Goal: Task Accomplishment & Management: Use online tool/utility

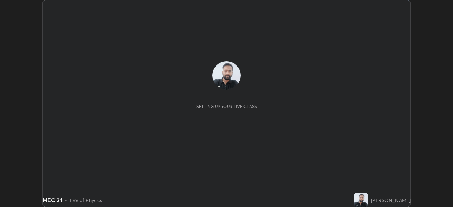
scroll to position [207, 452]
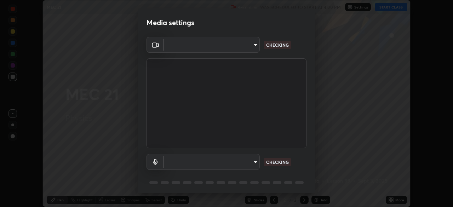
type input "51d019597c161c0694d5583d1f2c643560fde39fe8f4b4da8ea140d4d4830f4c"
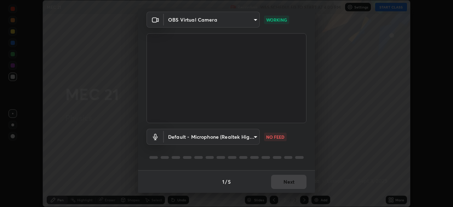
click at [253, 136] on body "Erase all MEC 21 Recording WAS SCHEDULED TO START AT 4:00 PM Settings START CLA…" at bounding box center [226, 103] width 453 height 207
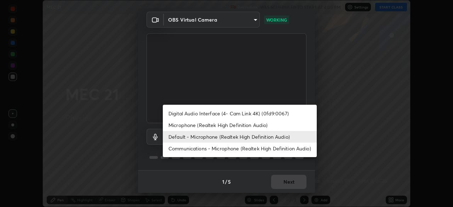
click at [245, 127] on li "Microphone (Realtek High Definition Audio)" at bounding box center [240, 125] width 154 height 12
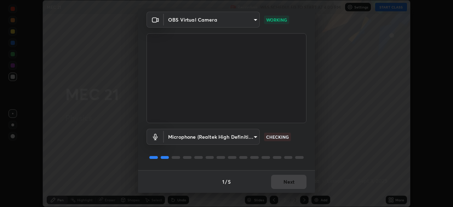
click at [240, 139] on body "Erase all MEC 21 Recording WAS SCHEDULED TO START AT 4:00 PM Settings START CLA…" at bounding box center [226, 103] width 453 height 207
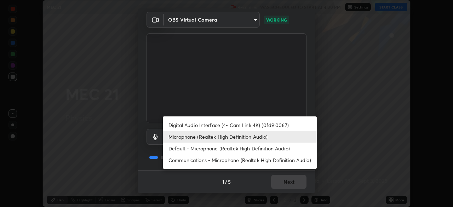
click at [239, 148] on li "Default - Microphone (Realtek High Definition Audio)" at bounding box center [240, 149] width 154 height 12
type input "default"
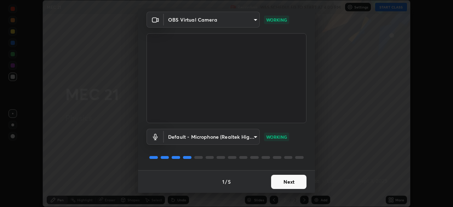
click at [292, 182] on button "Next" at bounding box center [288, 182] width 35 height 14
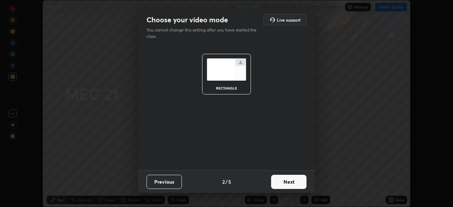
click at [291, 181] on button "Next" at bounding box center [288, 182] width 35 height 14
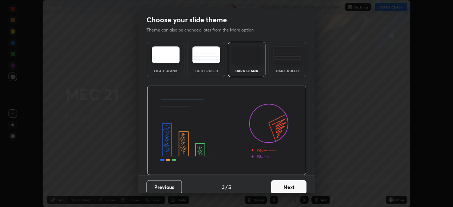
click at [294, 186] on button "Next" at bounding box center [288, 187] width 35 height 14
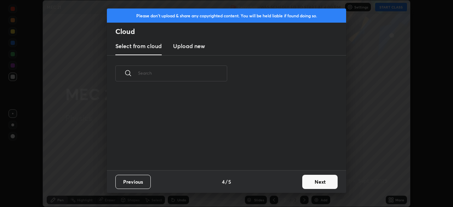
scroll to position [79, 227]
click at [315, 186] on button "Next" at bounding box center [319, 182] width 35 height 14
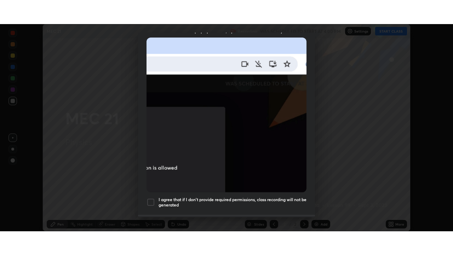
scroll to position [169, 0]
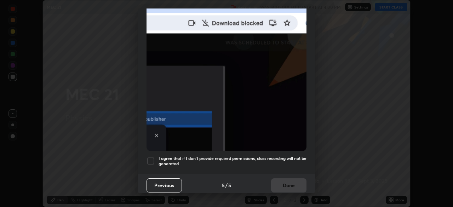
click at [250, 157] on h5 "I agree that if I don't provide required permissions, class recording will not …" at bounding box center [232, 161] width 148 height 11
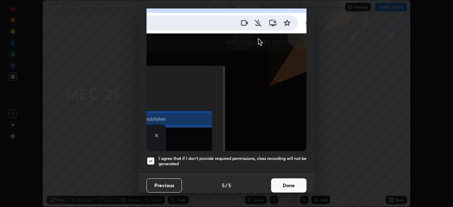
click at [284, 180] on button "Done" at bounding box center [288, 185] width 35 height 14
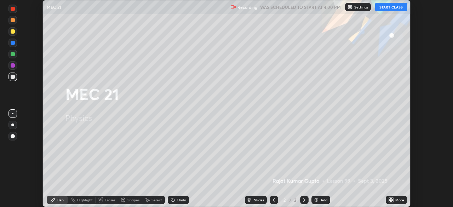
click at [394, 7] on button "START CLASS" at bounding box center [391, 7] width 32 height 8
click at [395, 197] on div "More" at bounding box center [396, 200] width 21 height 8
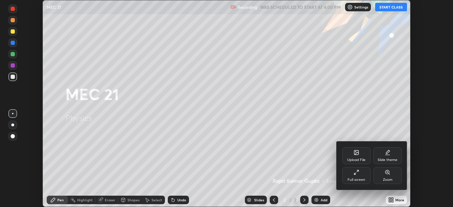
click at [365, 173] on div "Full screen" at bounding box center [356, 175] width 28 height 17
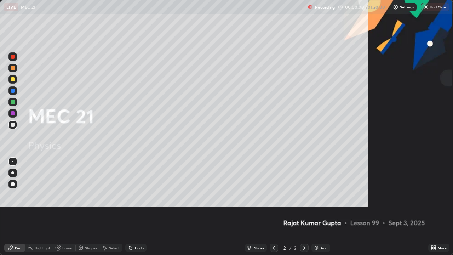
scroll to position [255, 453]
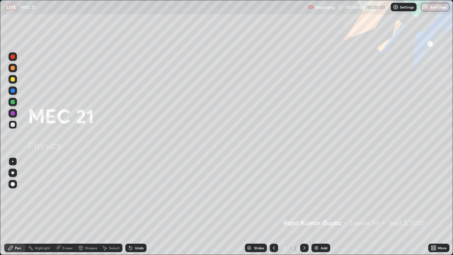
click at [307, 207] on div at bounding box center [304, 247] width 8 height 8
click at [322, 207] on div "Add" at bounding box center [324, 248] width 7 height 4
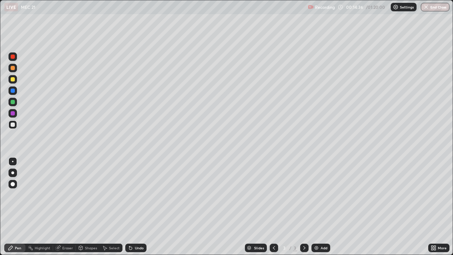
click at [13, 184] on div at bounding box center [13, 184] width 4 height 4
click at [307, 207] on div at bounding box center [304, 247] width 8 height 8
click at [322, 207] on div "Add" at bounding box center [324, 248] width 7 height 4
click at [12, 126] on div at bounding box center [13, 124] width 4 height 4
click at [131, 207] on icon at bounding box center [131, 248] width 6 height 6
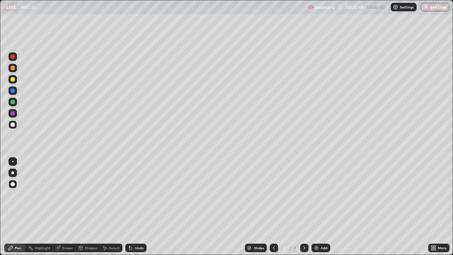
click at [129, 207] on icon at bounding box center [130, 248] width 3 height 3
click at [11, 92] on div at bounding box center [13, 90] width 4 height 4
click at [303, 207] on icon at bounding box center [304, 248] width 6 height 6
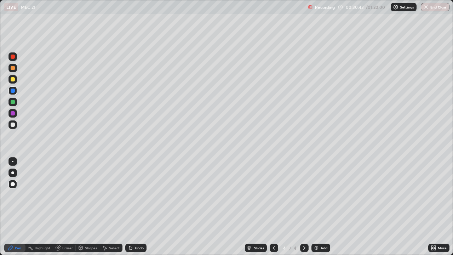
click at [313, 207] on img at bounding box center [316, 248] width 6 height 6
click at [15, 126] on div at bounding box center [12, 124] width 8 height 8
click at [137, 207] on div "Undo" at bounding box center [139, 248] width 9 height 4
click at [137, 207] on div "Undo" at bounding box center [135, 247] width 21 height 8
click at [136, 207] on div "Undo" at bounding box center [135, 247] width 21 height 8
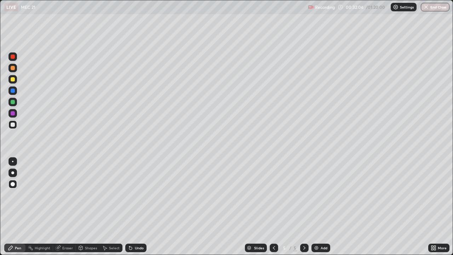
click at [137, 207] on div "Undo" at bounding box center [139, 248] width 9 height 4
click at [112, 207] on div "Select" at bounding box center [114, 248] width 11 height 4
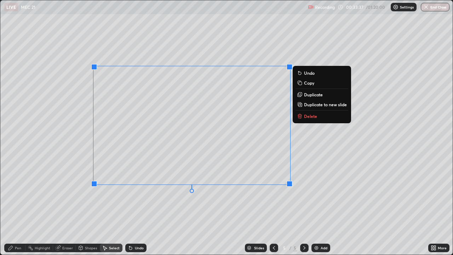
click at [304, 117] on p "Delete" at bounding box center [310, 116] width 13 height 6
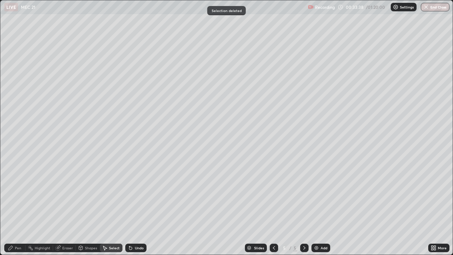
click at [19, 207] on div "Pen" at bounding box center [18, 248] width 6 height 4
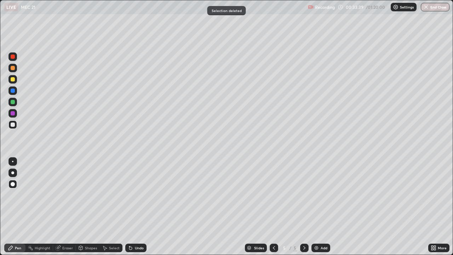
click at [12, 126] on div at bounding box center [13, 124] width 4 height 4
click at [11, 83] on div at bounding box center [12, 79] width 8 height 8
click at [12, 83] on div at bounding box center [12, 79] width 8 height 8
click at [14, 125] on div at bounding box center [13, 124] width 4 height 4
click at [12, 80] on div at bounding box center [13, 79] width 4 height 4
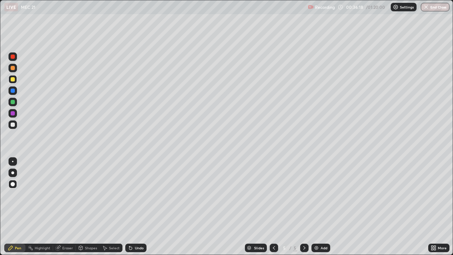
click at [11, 124] on div at bounding box center [13, 124] width 4 height 4
click at [12, 82] on div at bounding box center [12, 79] width 8 height 8
click at [11, 56] on div at bounding box center [13, 56] width 4 height 4
click at [135, 207] on div "Undo" at bounding box center [139, 248] width 9 height 4
click at [137, 207] on div "Undo" at bounding box center [135, 247] width 21 height 8
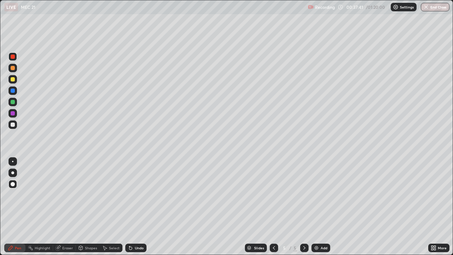
click at [136, 207] on div "Undo" at bounding box center [139, 248] width 9 height 4
click at [135, 207] on div "Undo" at bounding box center [139, 248] width 9 height 4
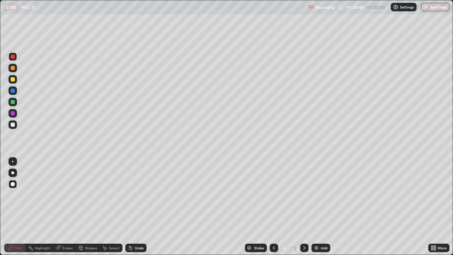
click at [12, 125] on div at bounding box center [13, 124] width 4 height 4
click at [13, 82] on div at bounding box center [12, 79] width 8 height 8
click at [34, 207] on div "Highlight" at bounding box center [39, 247] width 28 height 8
click at [13, 207] on icon at bounding box center [11, 248] width 6 height 6
click at [302, 207] on icon at bounding box center [304, 248] width 6 height 6
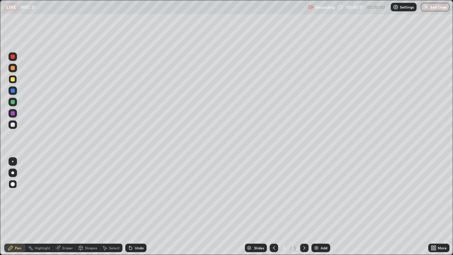
click at [316, 207] on img at bounding box center [316, 248] width 6 height 6
click at [14, 122] on div at bounding box center [13, 124] width 4 height 4
click at [0, 143] on div "Setting up your live class" at bounding box center [226, 127] width 453 height 255
click at [12, 126] on div at bounding box center [13, 124] width 4 height 4
click at [67, 207] on div "Eraser" at bounding box center [67, 248] width 11 height 4
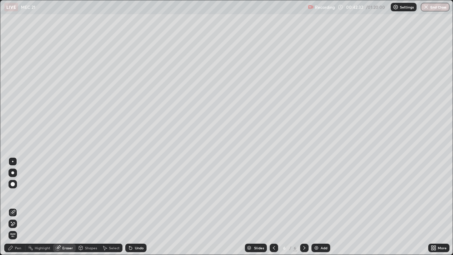
click at [19, 207] on div "Pen" at bounding box center [18, 248] width 6 height 4
click at [15, 207] on div "Pen" at bounding box center [18, 248] width 6 height 4
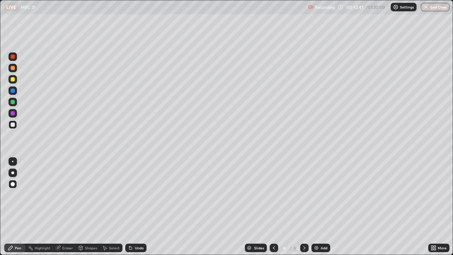
click at [67, 207] on div "Eraser" at bounding box center [67, 248] width 11 height 4
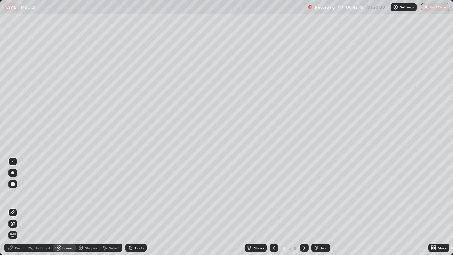
click at [19, 207] on div "Pen" at bounding box center [18, 248] width 6 height 4
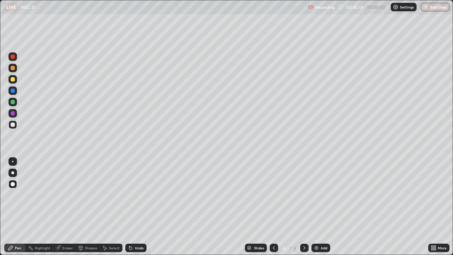
click at [304, 207] on icon at bounding box center [304, 248] width 6 height 6
click at [317, 207] on img at bounding box center [316, 248] width 6 height 6
click at [273, 207] on icon at bounding box center [274, 248] width 6 height 6
click at [304, 207] on icon at bounding box center [304, 248] width 6 height 6
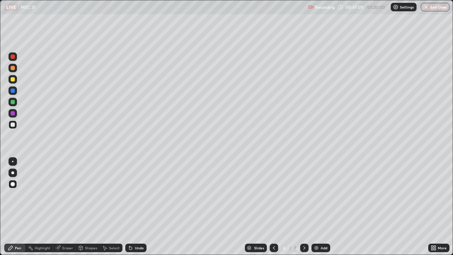
click at [304, 207] on icon at bounding box center [304, 248] width 6 height 6
click at [135, 207] on div "Undo" at bounding box center [139, 248] width 9 height 4
click at [132, 207] on div "Undo" at bounding box center [135, 247] width 21 height 8
click at [133, 207] on div "Undo" at bounding box center [135, 247] width 21 height 8
click at [132, 207] on icon at bounding box center [131, 248] width 6 height 6
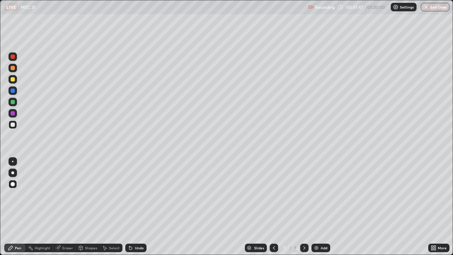
click at [132, 207] on icon at bounding box center [131, 248] width 6 height 6
click at [131, 207] on icon at bounding box center [130, 248] width 3 height 3
click at [132, 207] on icon at bounding box center [131, 248] width 6 height 6
click at [131, 207] on div "Undo" at bounding box center [135, 247] width 21 height 8
click at [62, 207] on div "Eraser" at bounding box center [67, 248] width 11 height 4
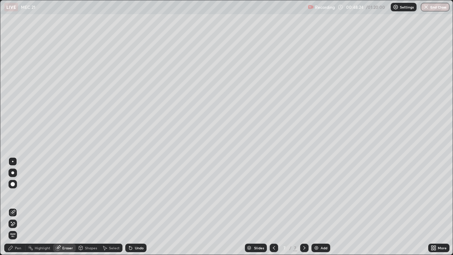
click at [16, 207] on div "Pen" at bounding box center [14, 247] width 21 height 8
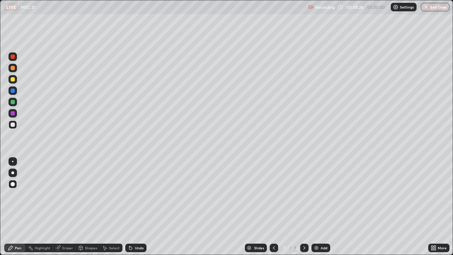
click at [13, 125] on div at bounding box center [13, 124] width 4 height 4
click at [13, 82] on div at bounding box center [12, 79] width 8 height 8
click at [16, 187] on div at bounding box center [12, 184] width 8 height 8
click at [16, 125] on div at bounding box center [12, 124] width 8 height 8
click at [10, 68] on div at bounding box center [12, 68] width 8 height 8
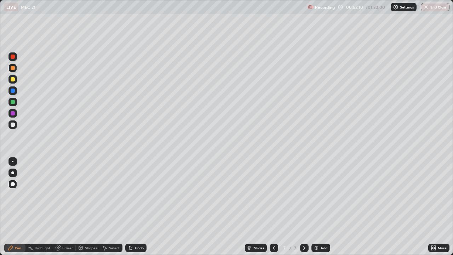
click at [10, 58] on div at bounding box center [12, 56] width 8 height 8
click at [304, 207] on icon at bounding box center [304, 248] width 6 height 6
click at [321, 207] on div "Add" at bounding box center [324, 248] width 7 height 4
click at [13, 126] on div at bounding box center [13, 124] width 4 height 4
click at [88, 207] on div "Shapes" at bounding box center [88, 247] width 24 height 8
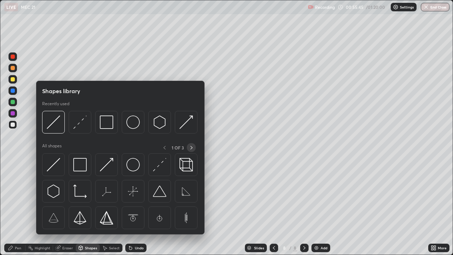
click at [191, 146] on icon at bounding box center [191, 148] width 2 height 4
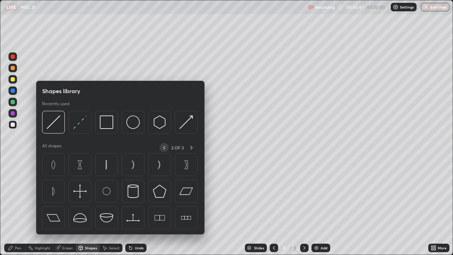
click at [166, 148] on icon at bounding box center [164, 148] width 6 height 6
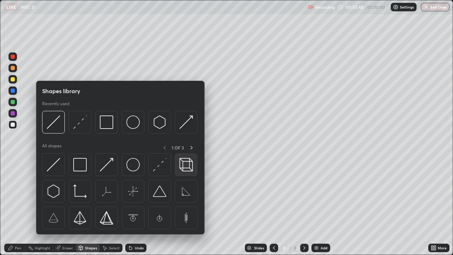
click at [184, 166] on img at bounding box center [185, 164] width 13 height 13
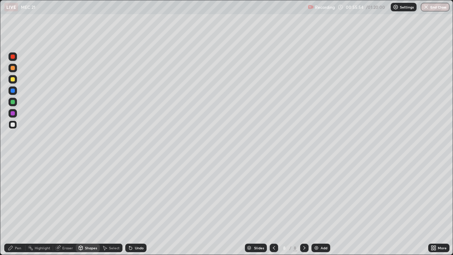
click at [115, 207] on div "Select" at bounding box center [114, 248] width 11 height 4
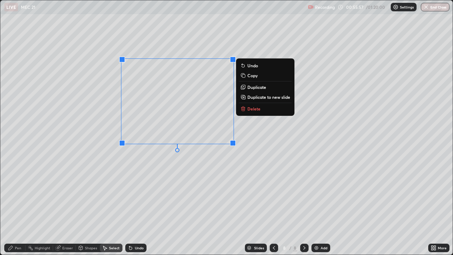
click at [15, 207] on div "Pen" at bounding box center [18, 248] width 6 height 4
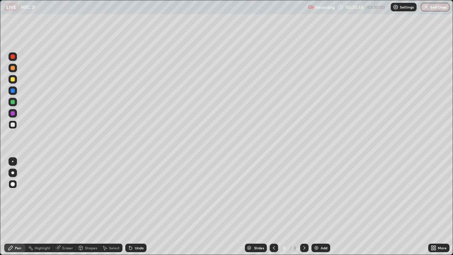
click at [15, 207] on div "Pen" at bounding box center [18, 248] width 6 height 4
click at [13, 102] on div at bounding box center [13, 102] width 4 height 4
click at [11, 126] on div at bounding box center [12, 124] width 8 height 8
click at [11, 57] on div at bounding box center [13, 56] width 4 height 4
click at [12, 123] on div at bounding box center [13, 124] width 4 height 4
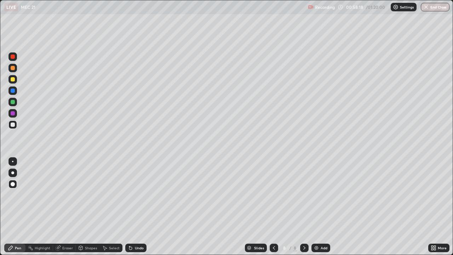
click at [12, 67] on div at bounding box center [13, 68] width 4 height 4
click at [0, 150] on div "Setting up your live class" at bounding box center [226, 127] width 453 height 255
click at [140, 207] on div "Undo" at bounding box center [139, 248] width 9 height 4
click at [12, 92] on div at bounding box center [13, 90] width 4 height 4
click at [11, 70] on div at bounding box center [13, 68] width 4 height 4
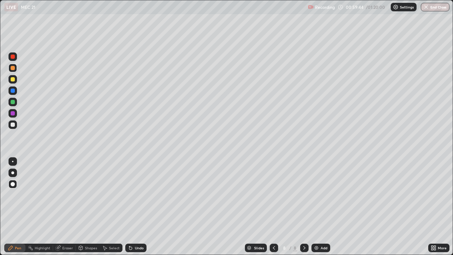
click at [13, 100] on div at bounding box center [13, 102] width 4 height 4
click at [9, 124] on div at bounding box center [12, 124] width 8 height 8
click at [13, 57] on div at bounding box center [13, 56] width 4 height 4
click at [11, 124] on div at bounding box center [13, 124] width 4 height 4
click at [304, 207] on icon at bounding box center [304, 248] width 6 height 6
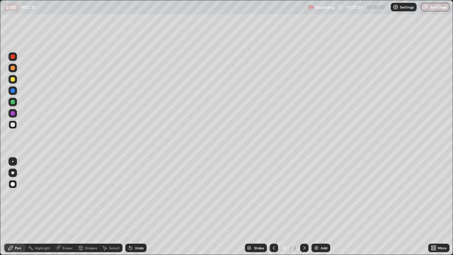
click at [318, 207] on img at bounding box center [316, 248] width 6 height 6
click at [12, 124] on div at bounding box center [13, 124] width 4 height 4
click at [14, 125] on div at bounding box center [13, 124] width 4 height 4
click at [137, 207] on div "Undo" at bounding box center [139, 248] width 9 height 4
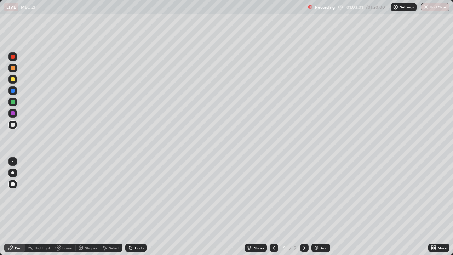
click at [12, 113] on div at bounding box center [13, 113] width 4 height 4
click at [12, 78] on div at bounding box center [13, 79] width 4 height 4
click at [12, 126] on div at bounding box center [13, 124] width 4 height 4
click at [14, 125] on div at bounding box center [13, 124] width 4 height 4
click at [140, 207] on div "Undo" at bounding box center [139, 248] width 9 height 4
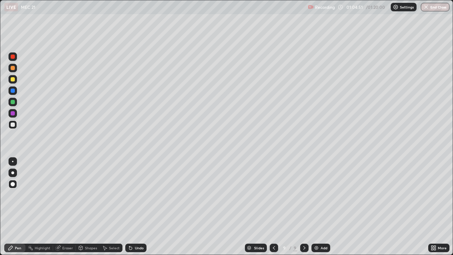
click at [136, 207] on div "Undo" at bounding box center [139, 248] width 9 height 4
click at [69, 207] on div "Eraser" at bounding box center [67, 248] width 11 height 4
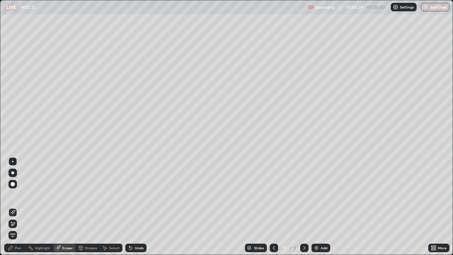
click at [15, 207] on div "Pen" at bounding box center [18, 248] width 6 height 4
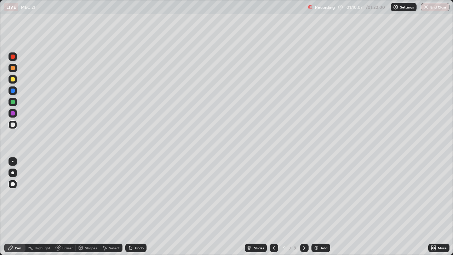
click at [306, 207] on div at bounding box center [304, 248] width 8 height 14
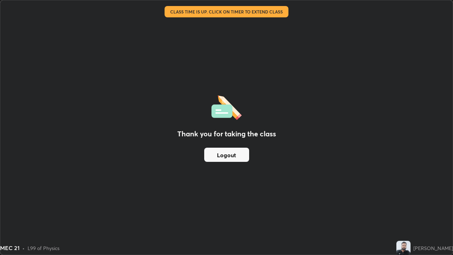
click at [225, 154] on button "Logout" at bounding box center [226, 155] width 45 height 14
